Goal: Task Accomplishment & Management: Use online tool/utility

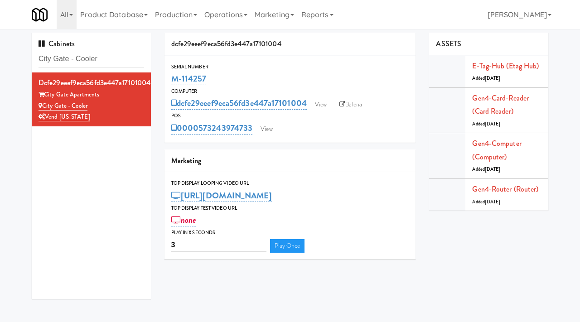
scroll to position [11, 0]
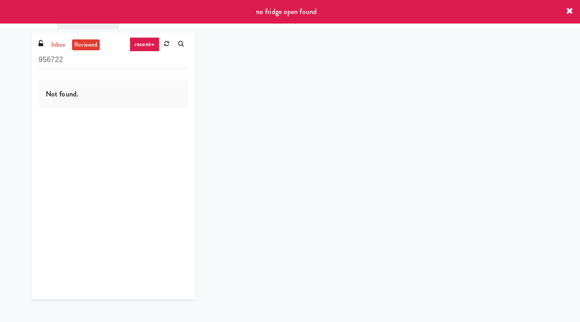
click at [567, 14] on icon at bounding box center [569, 11] width 7 height 7
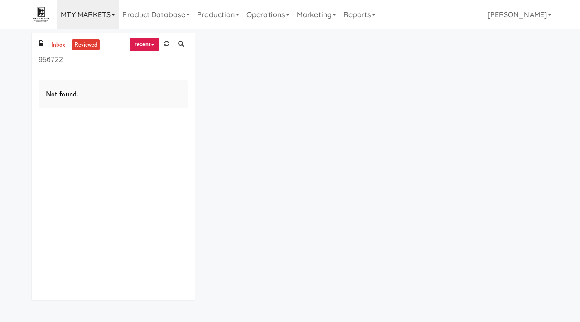
click at [105, 16] on link "MTY MARKETS" at bounding box center [88, 14] width 62 height 29
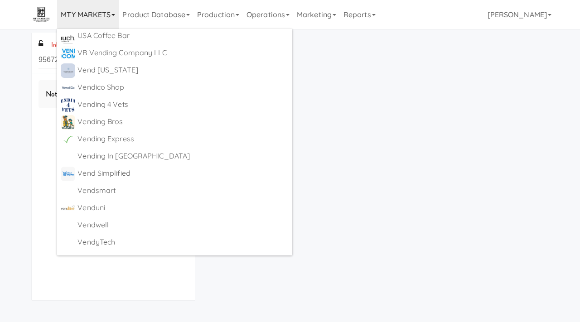
scroll to position [5083, 0]
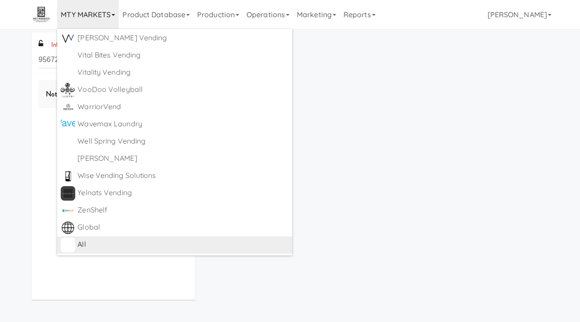
click at [87, 243] on div "All" at bounding box center [182, 245] width 211 height 14
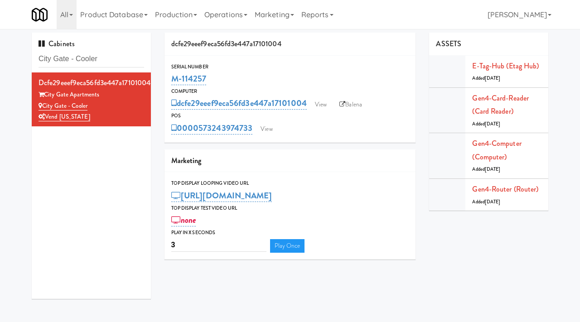
scroll to position [11, 0]
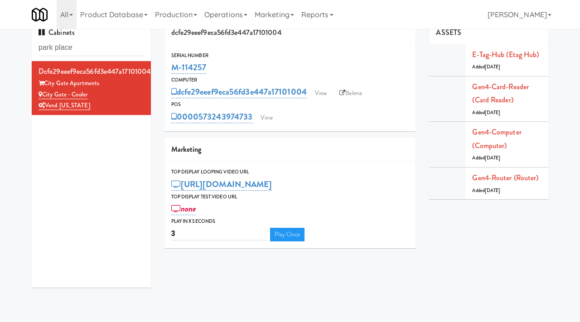
type input "park place"
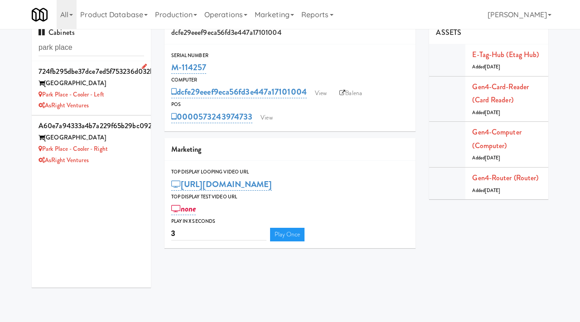
click at [134, 96] on div "Park Place - Cooler - Left" at bounding box center [92, 94] width 106 height 11
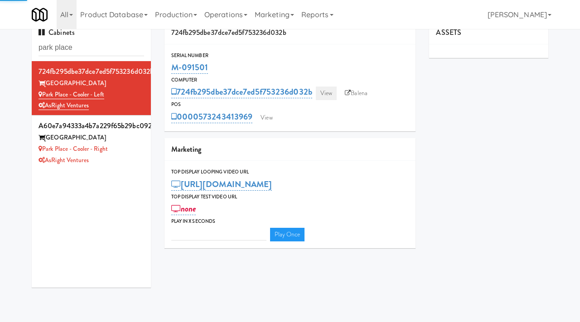
type input "3"
click at [325, 93] on link "View" at bounding box center [326, 94] width 21 height 14
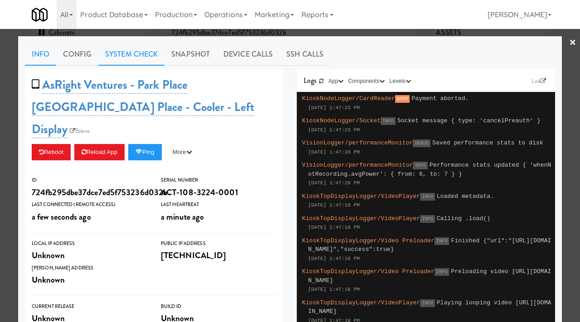
click at [148, 53] on link "System Check" at bounding box center [131, 54] width 66 height 23
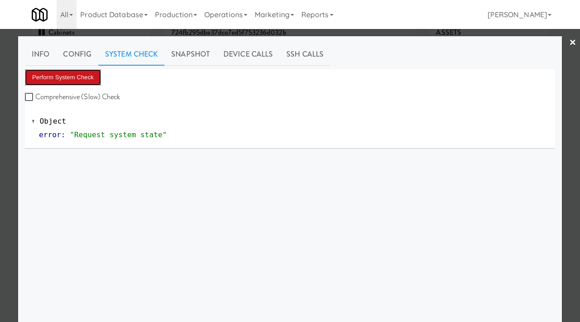
click at [63, 77] on button "Perform System Check" at bounding box center [63, 77] width 76 height 16
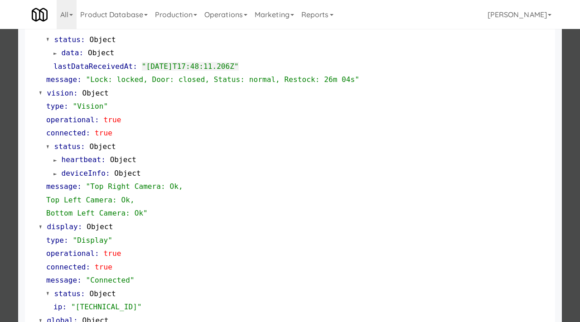
scroll to position [297, 0]
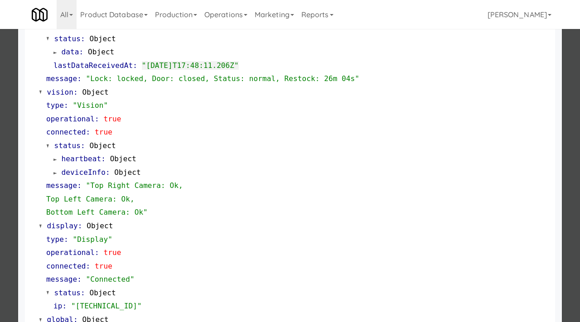
click at [7, 179] on div at bounding box center [290, 161] width 580 height 322
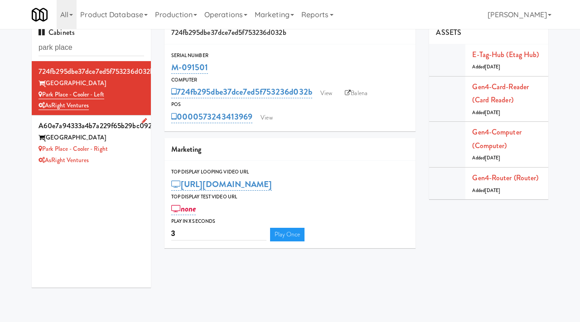
click at [131, 156] on div "AsRight Ventures" at bounding box center [92, 160] width 106 height 11
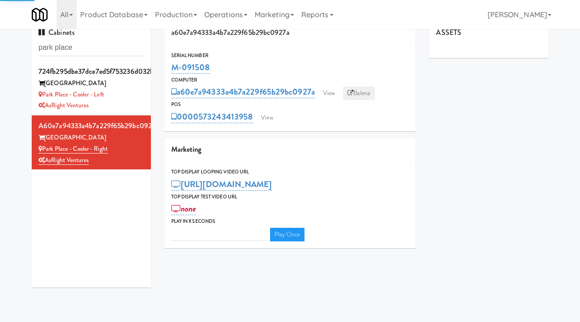
type input "3"
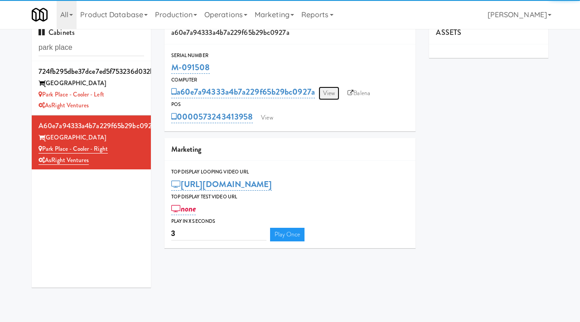
click at [328, 95] on link "View" at bounding box center [328, 94] width 21 height 14
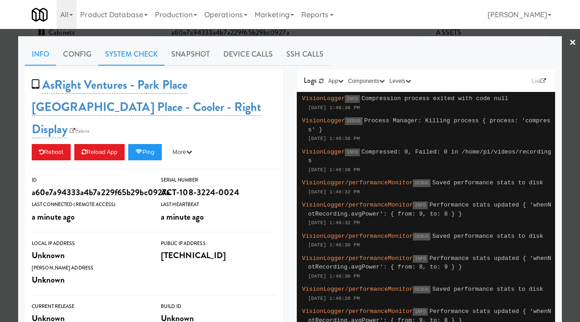
click at [140, 50] on link "System Check" at bounding box center [131, 54] width 66 height 23
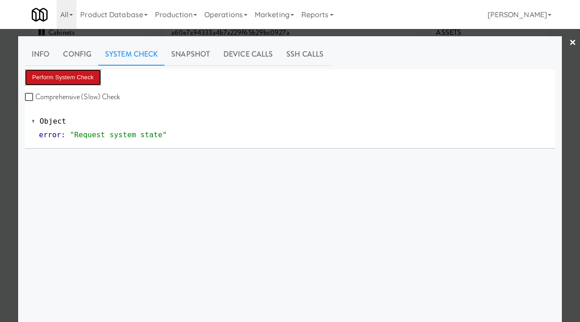
click at [82, 74] on button "Perform System Check" at bounding box center [63, 77] width 76 height 16
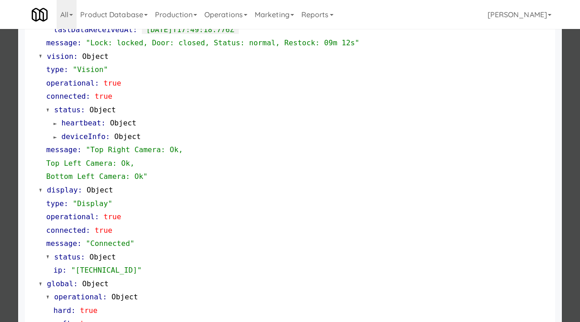
scroll to position [333, 0]
